Goal: Complete application form

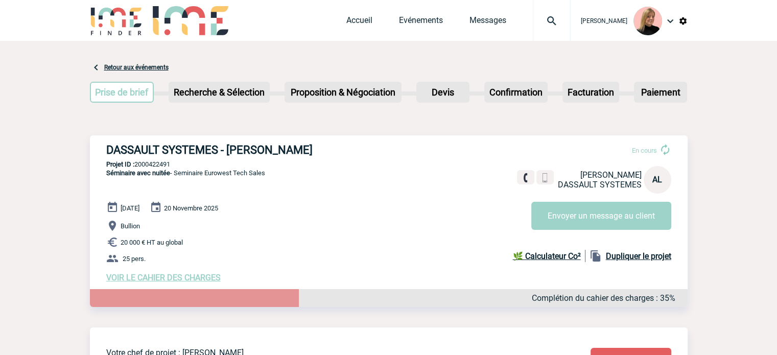
click at [562, 24] on img at bounding box center [551, 21] width 37 height 12
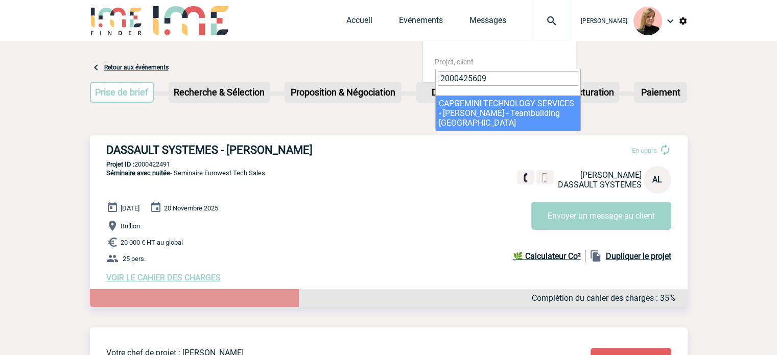
type input "2000425609"
select select "25110"
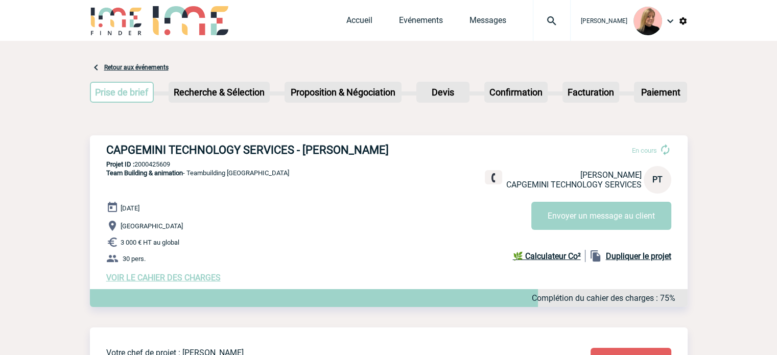
click at [150, 283] on div "[DATE] [GEOGRAPHIC_DATA] 3 000 € HT au global 30 pers. VOIR LE CAHIER DES CHARG…" at bounding box center [396, 241] width 581 height 81
click at [151, 283] on span "VOIR LE CAHIER DES CHARGES" at bounding box center [163, 278] width 114 height 10
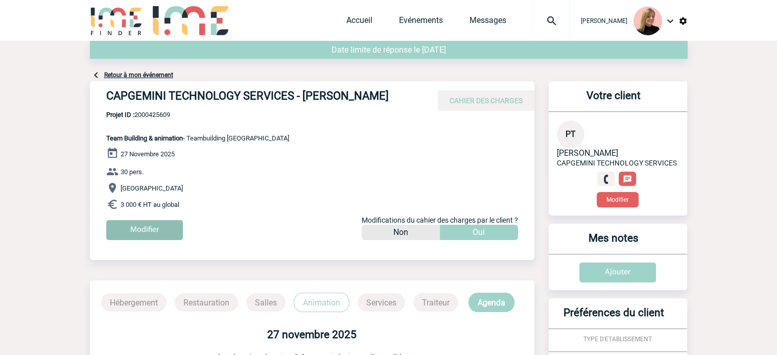
click at [163, 240] on input "Modifier" at bounding box center [144, 230] width 77 height 20
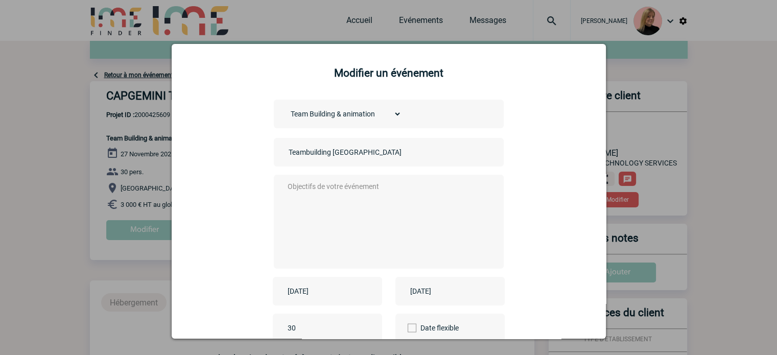
click at [338, 296] on input "2025-11-27" at bounding box center [320, 291] width 71 height 13
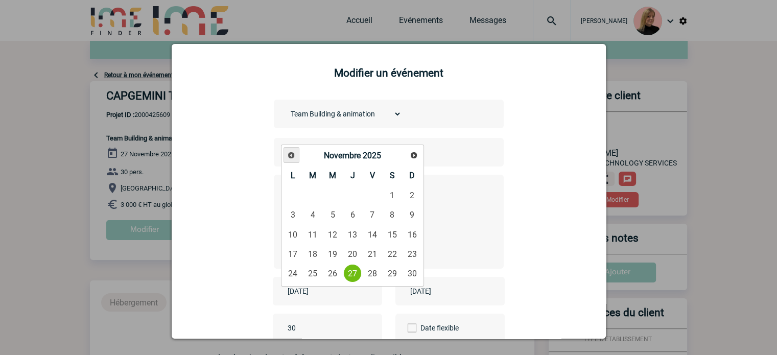
click at [296, 152] on link "Précédent" at bounding box center [292, 155] width 16 height 16
click at [356, 257] on link "23" at bounding box center [352, 254] width 19 height 18
type input "2025-10-23"
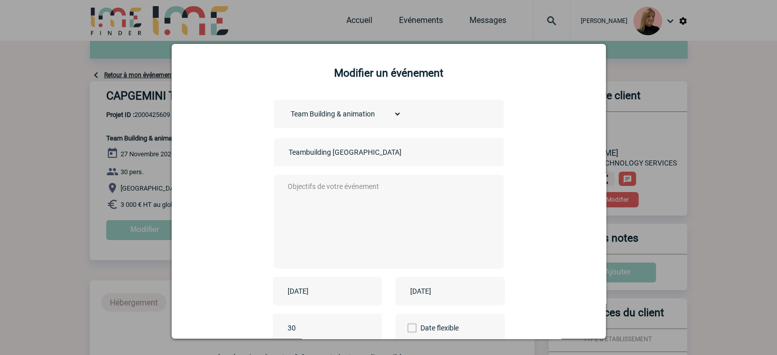
click at [443, 292] on input "2025-11-27" at bounding box center [443, 291] width 71 height 13
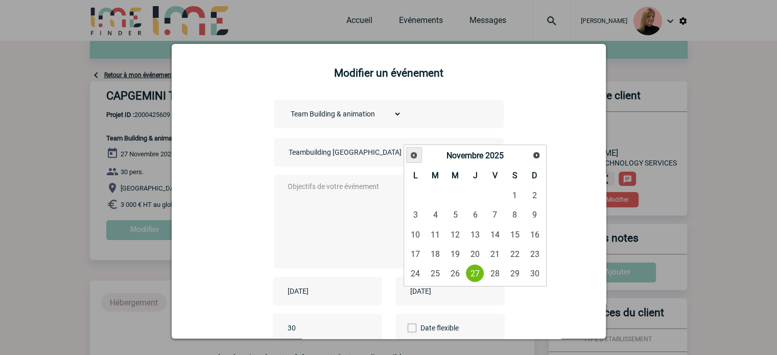
click at [409, 154] on link "Précédent" at bounding box center [414, 155] width 16 height 16
click at [479, 249] on link "23" at bounding box center [474, 254] width 19 height 18
type input "2025-10-23"
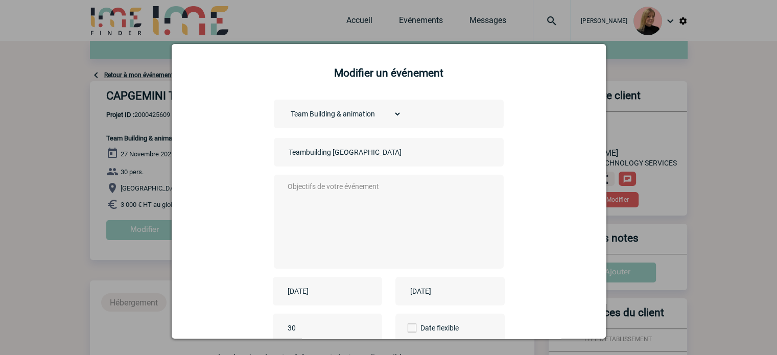
click at [309, 199] on textarea at bounding box center [386, 221] width 202 height 82
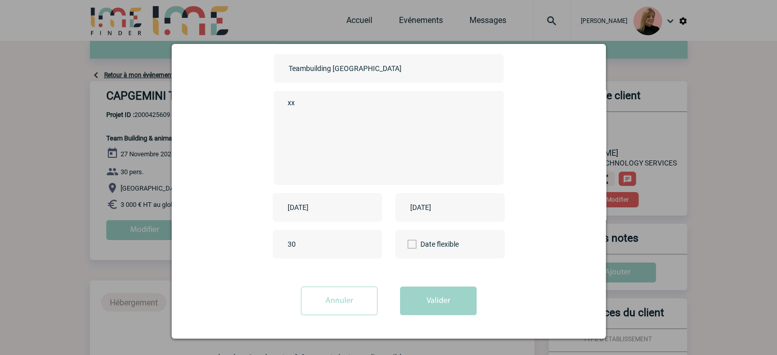
type textarea "xx"
drag, startPoint x: 320, startPoint y: 253, endPoint x: 294, endPoint y: 247, distance: 26.8
click at [294, 247] on div "30" at bounding box center [327, 244] width 109 height 29
click at [301, 243] on input "30" at bounding box center [333, 244] width 96 height 13
drag, startPoint x: 275, startPoint y: 239, endPoint x: 239, endPoint y: 238, distance: 35.8
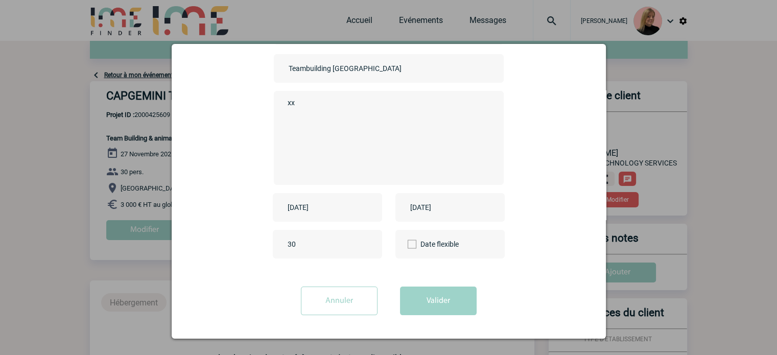
click at [239, 238] on div "30 Date flexible" at bounding box center [388, 244] width 409 height 29
type input "50"
click at [409, 283] on form "Choisissez un type d'évènement Séminaire avec nuitée Séminaire sans nuitée Repa…" at bounding box center [388, 169] width 409 height 307
click at [421, 297] on button "Valider" at bounding box center [438, 301] width 77 height 29
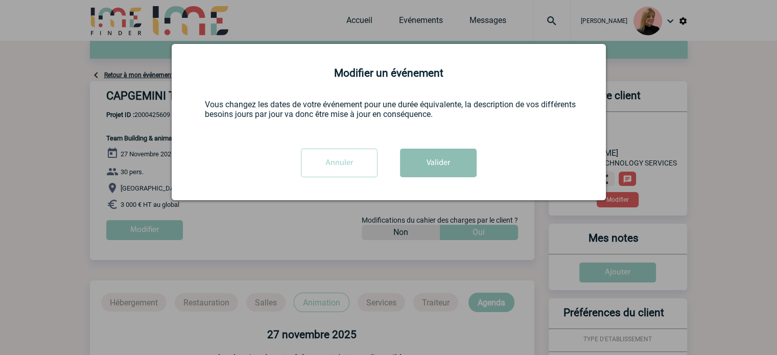
scroll to position [0, 0]
click at [427, 175] on button "Valider" at bounding box center [438, 163] width 77 height 29
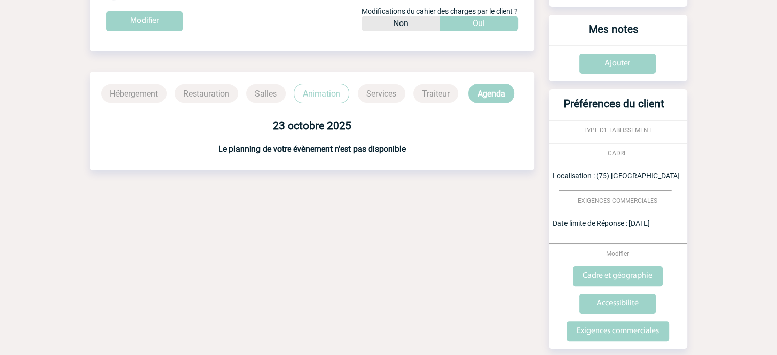
scroll to position [252, 0]
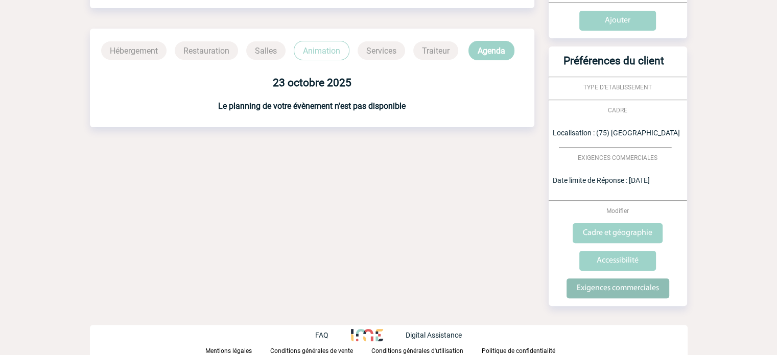
click at [612, 289] on input "Exigences commerciales" at bounding box center [618, 288] width 103 height 20
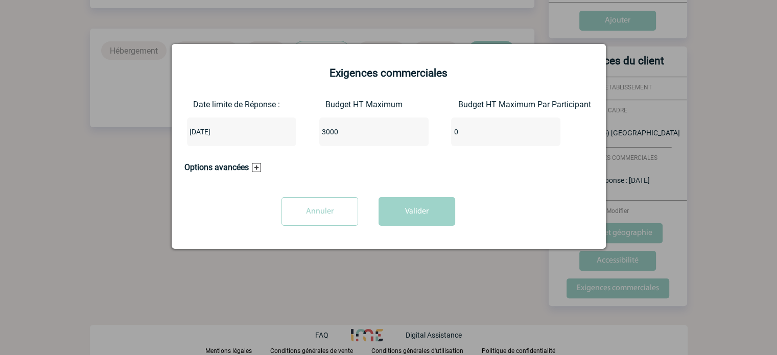
drag, startPoint x: 338, startPoint y: 131, endPoint x: 289, endPoint y: 138, distance: 50.0
click at [289, 138] on div "Date limite de Réponse : 2025-09-23 Budget HT Maximum 3000 Budget HT Maximum Pa…" at bounding box center [388, 127] width 409 height 55
paste input "4927.27"
click at [339, 132] on input "4927.27" at bounding box center [367, 131] width 96 height 13
type input "4927.27"
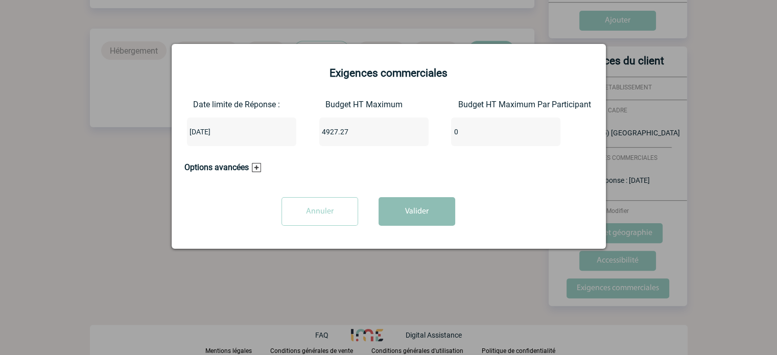
click at [412, 211] on button "Valider" at bounding box center [417, 211] width 77 height 29
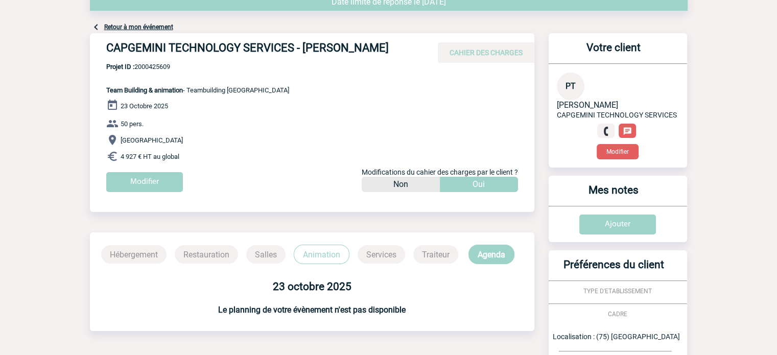
scroll to position [48, 0]
